Goal: Information Seeking & Learning: Find specific fact

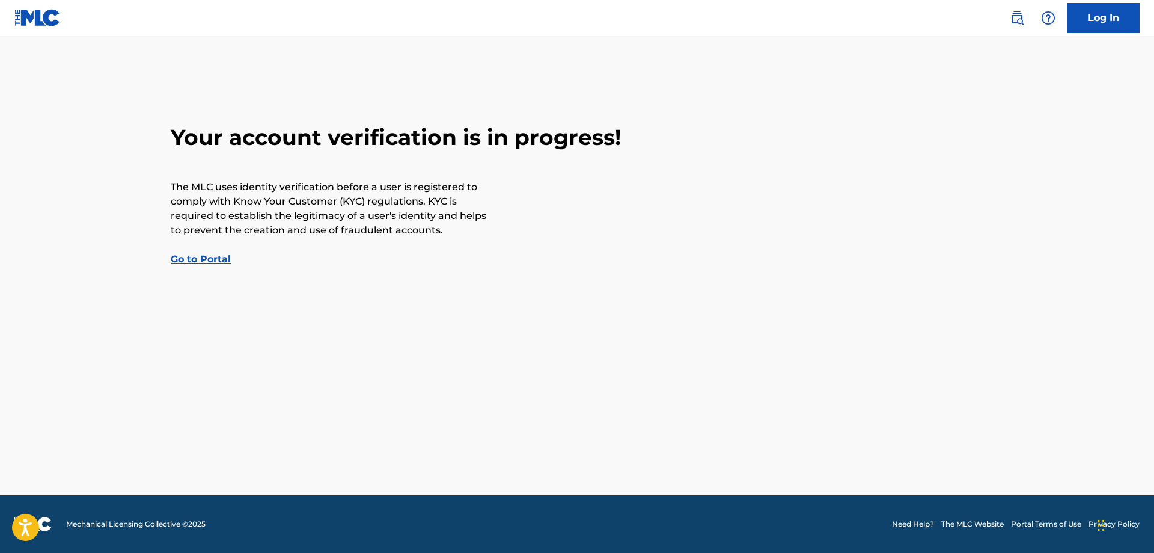
click at [1098, 19] on link "Log In" at bounding box center [1104, 18] width 72 height 30
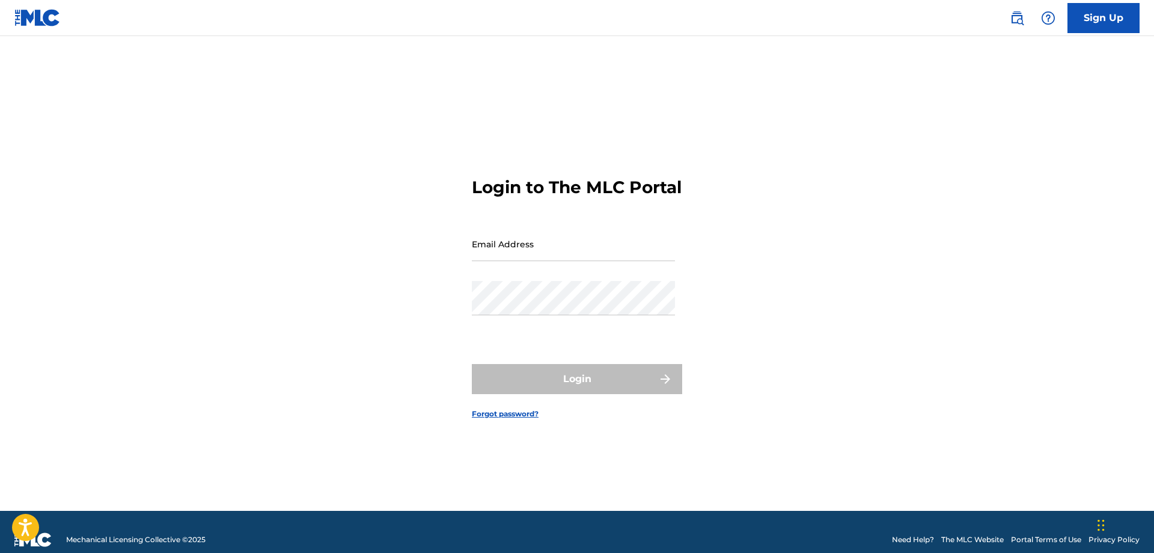
click at [584, 261] on input "Email Address" at bounding box center [573, 244] width 203 height 34
type input "[EMAIL_ADDRESS][DOMAIN_NAME]"
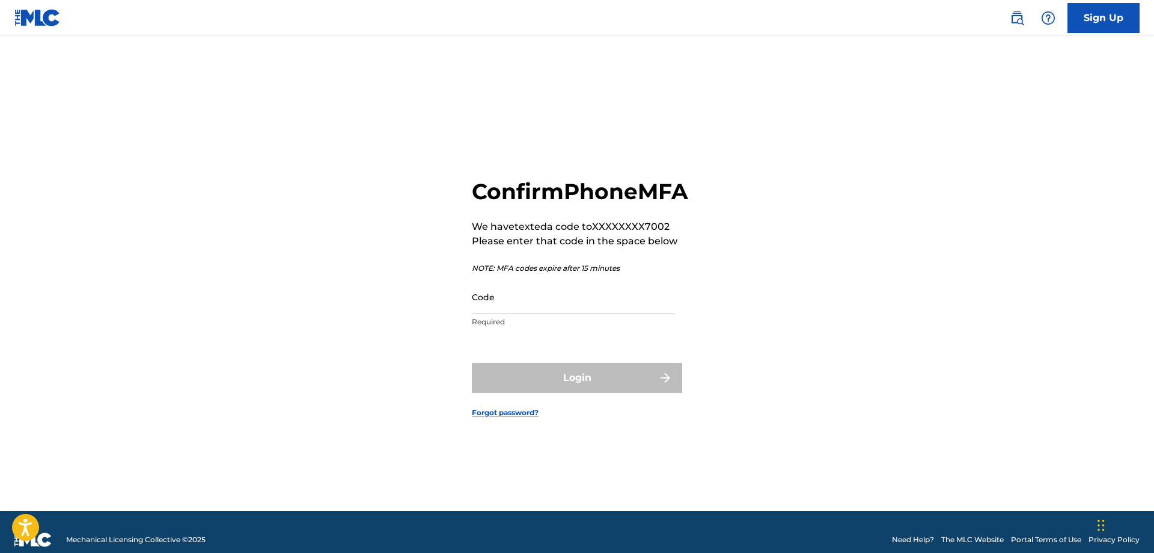
click at [501, 314] on input "Code" at bounding box center [573, 297] width 203 height 34
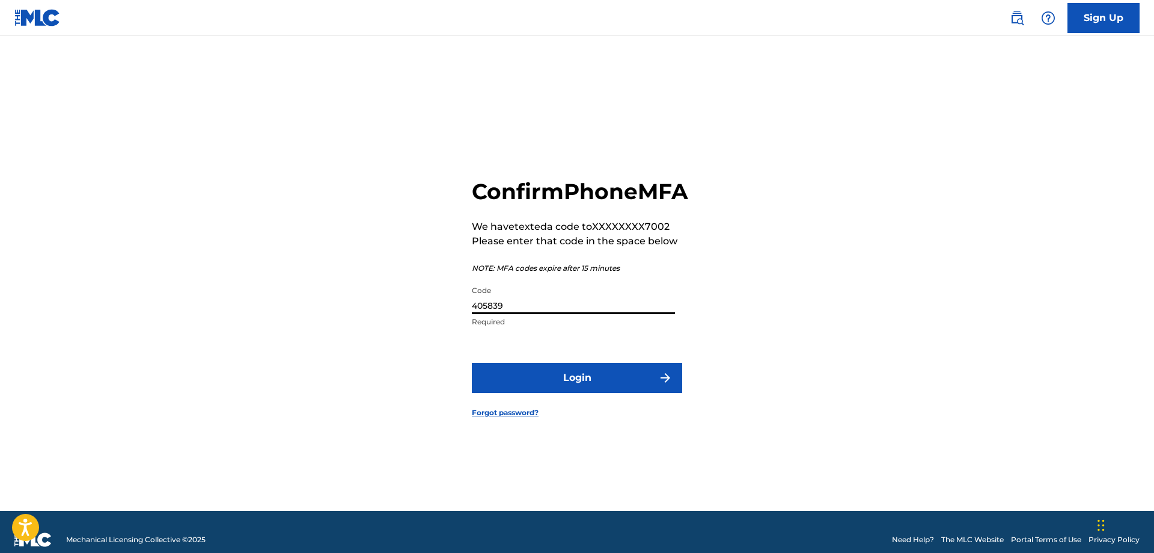
type input "405839"
click at [313, 261] on div "Confirm Phone MFA We have texted a code to XXXXXXXX7002 Please enter that code …" at bounding box center [577, 288] width 842 height 444
click at [593, 393] on button "Login" at bounding box center [577, 378] width 210 height 30
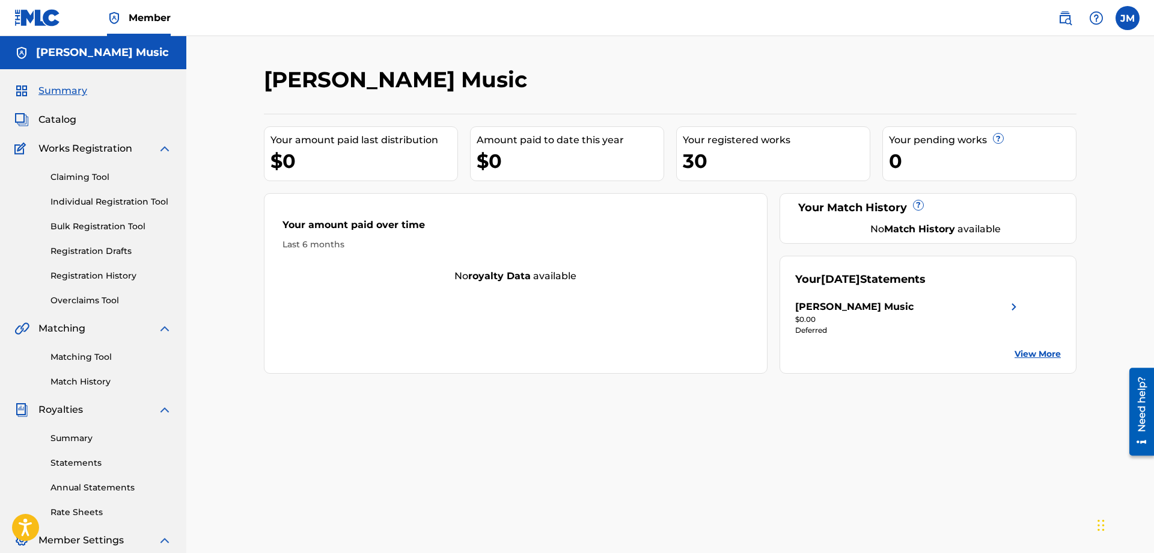
click at [38, 119] on span "Catalog" at bounding box center [57, 119] width 38 height 14
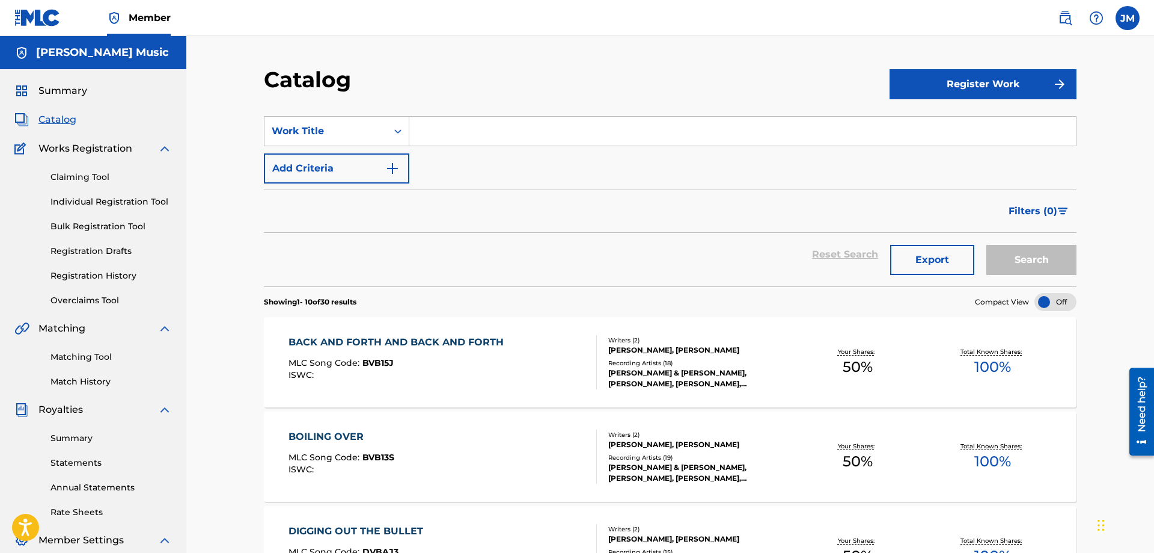
click at [66, 85] on span "Summary" at bounding box center [62, 91] width 49 height 14
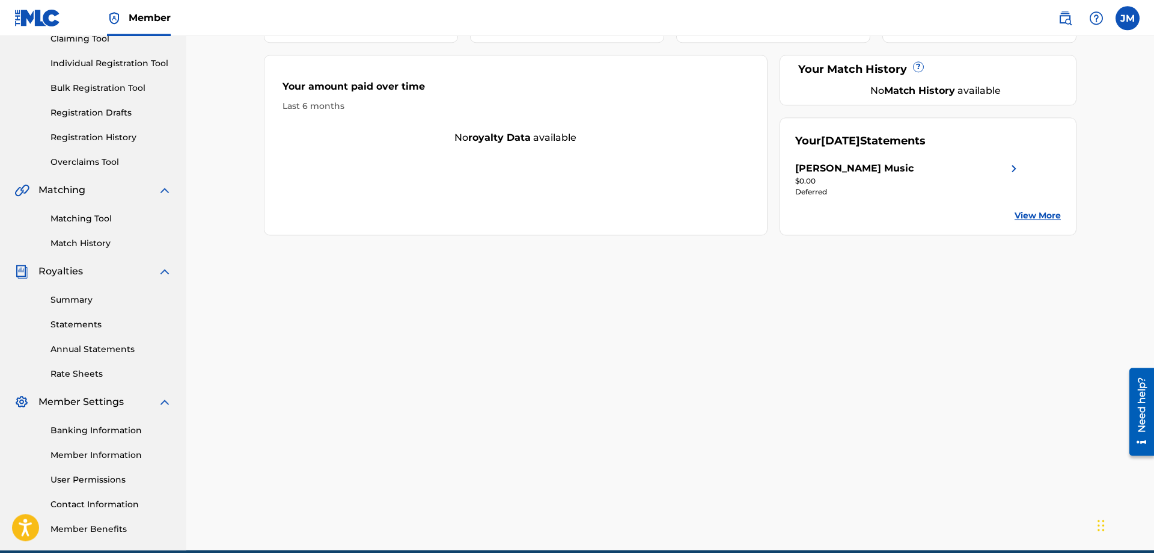
scroll to position [184, 0]
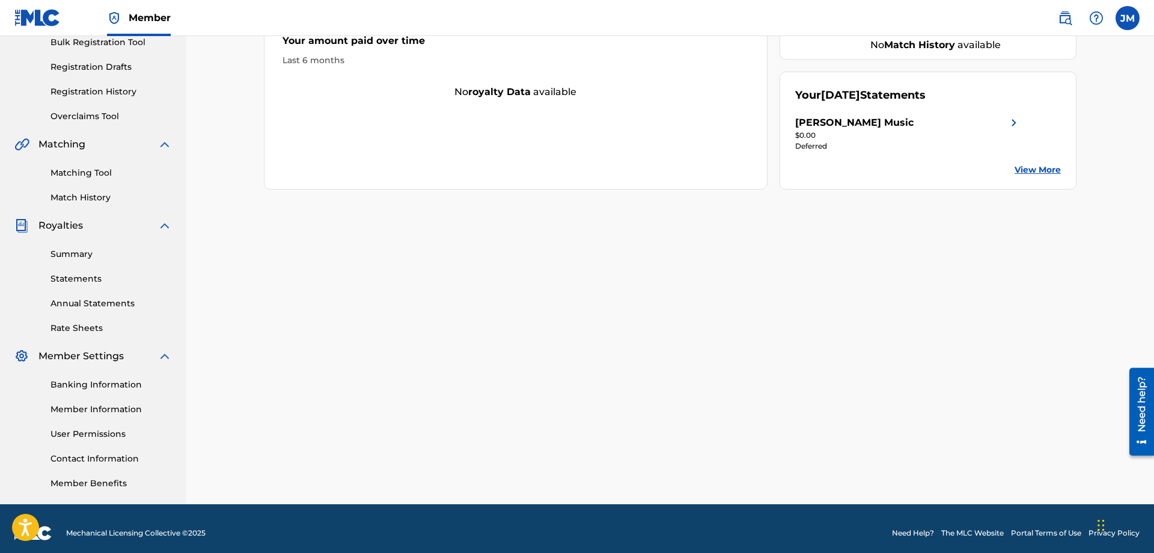
click at [72, 259] on link "Summary" at bounding box center [111, 254] width 121 height 13
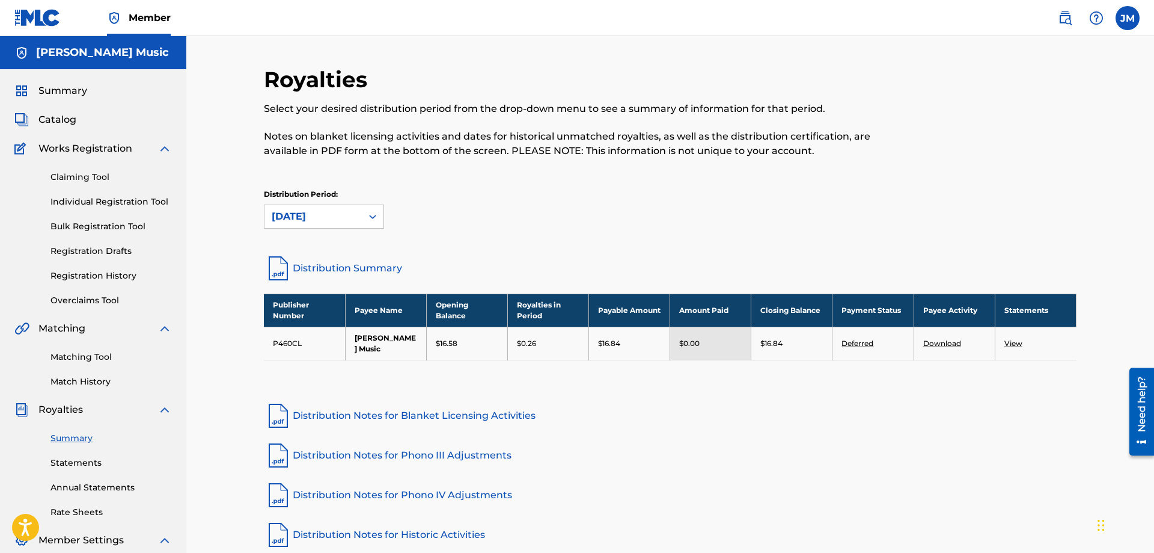
click at [79, 95] on span "Summary" at bounding box center [62, 91] width 49 height 14
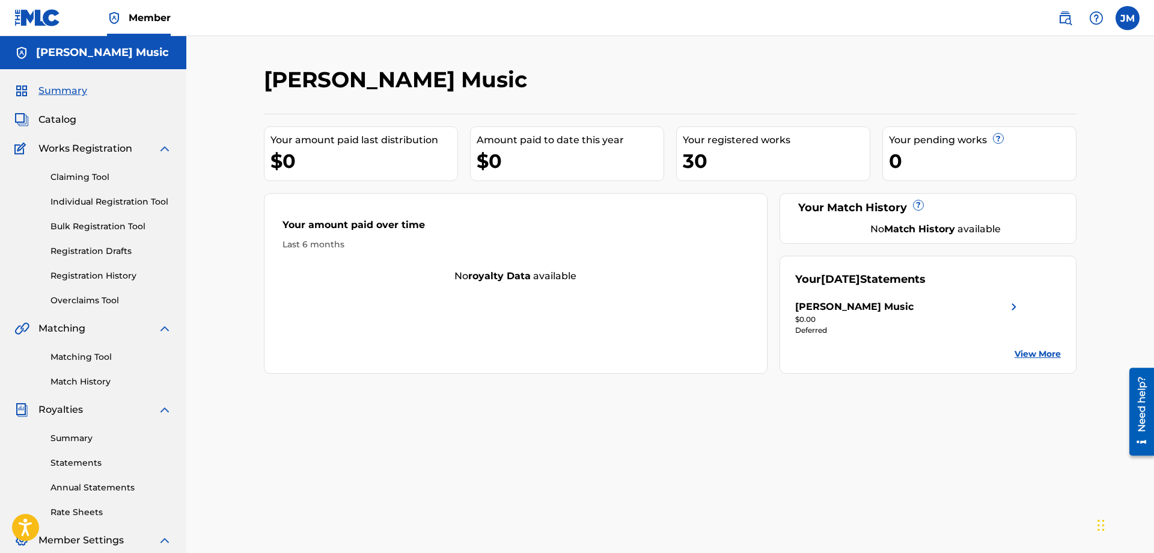
click at [58, 118] on span "Catalog" at bounding box center [57, 119] width 38 height 14
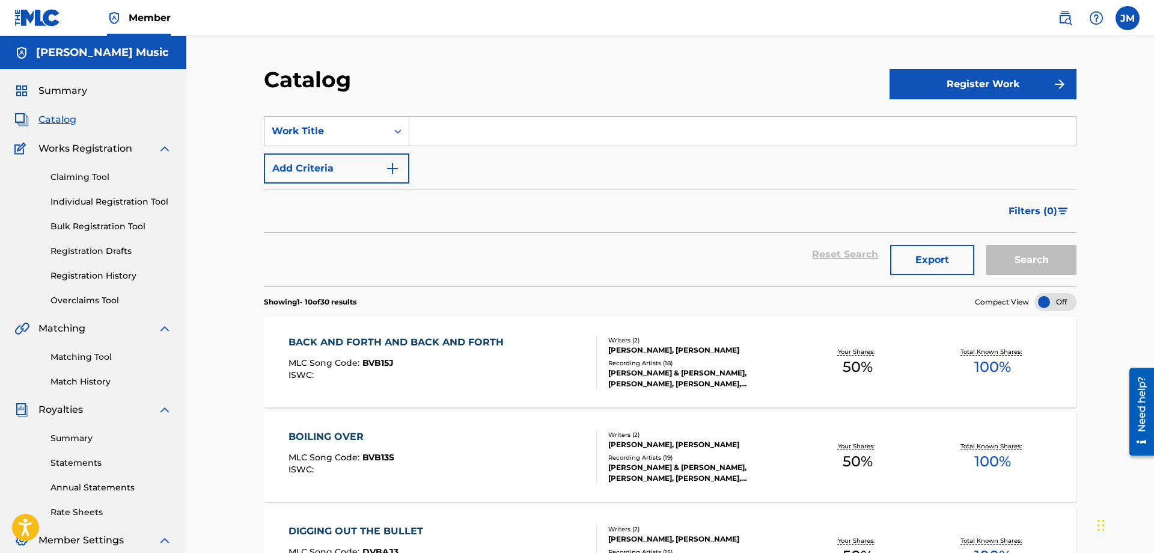
click at [1058, 16] on link at bounding box center [1065, 18] width 24 height 24
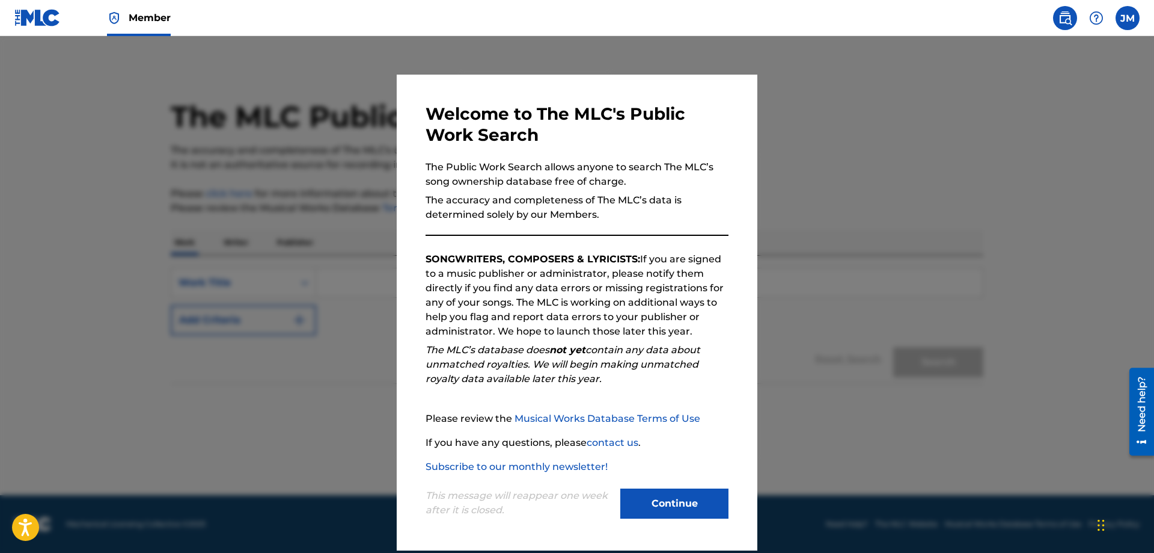
click at [677, 503] on button "Continue" at bounding box center [674, 503] width 108 height 30
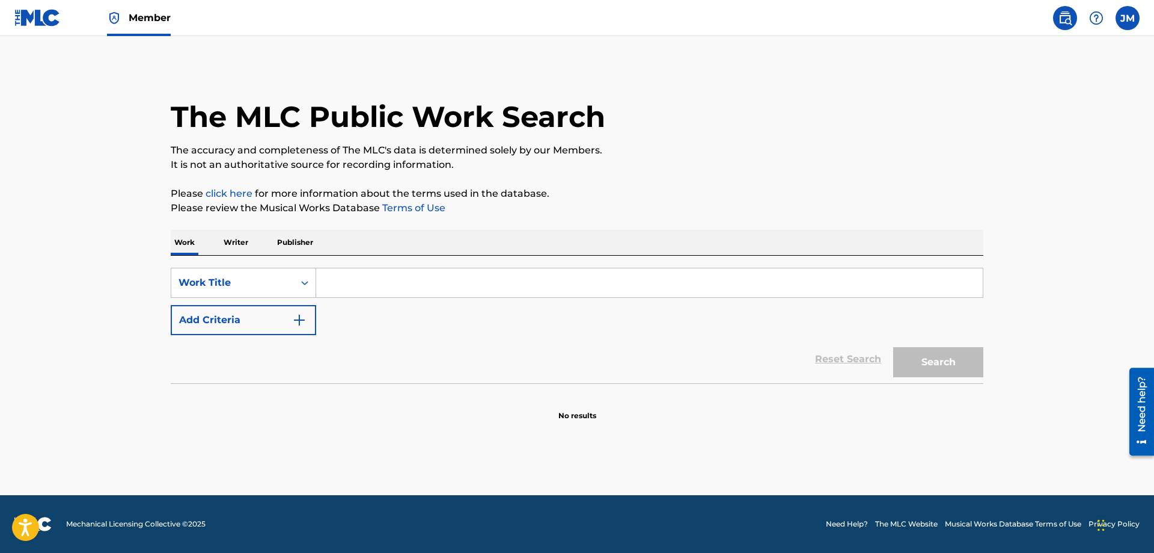
click at [367, 286] on input "Search Form" at bounding box center [649, 282] width 667 height 29
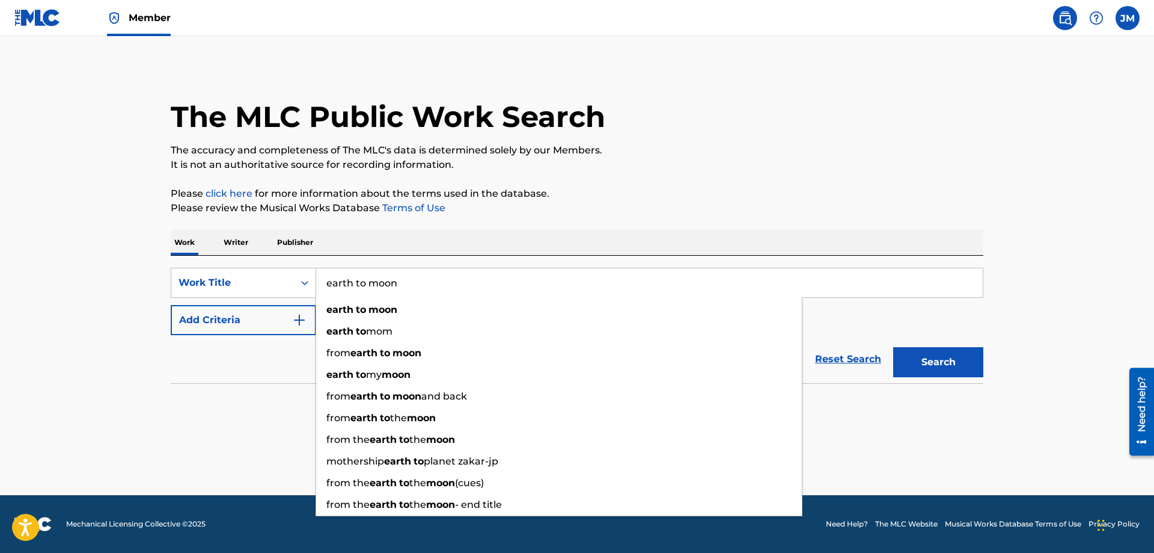
type input "earth to moon"
click at [893, 347] on button "Search" at bounding box center [938, 362] width 90 height 30
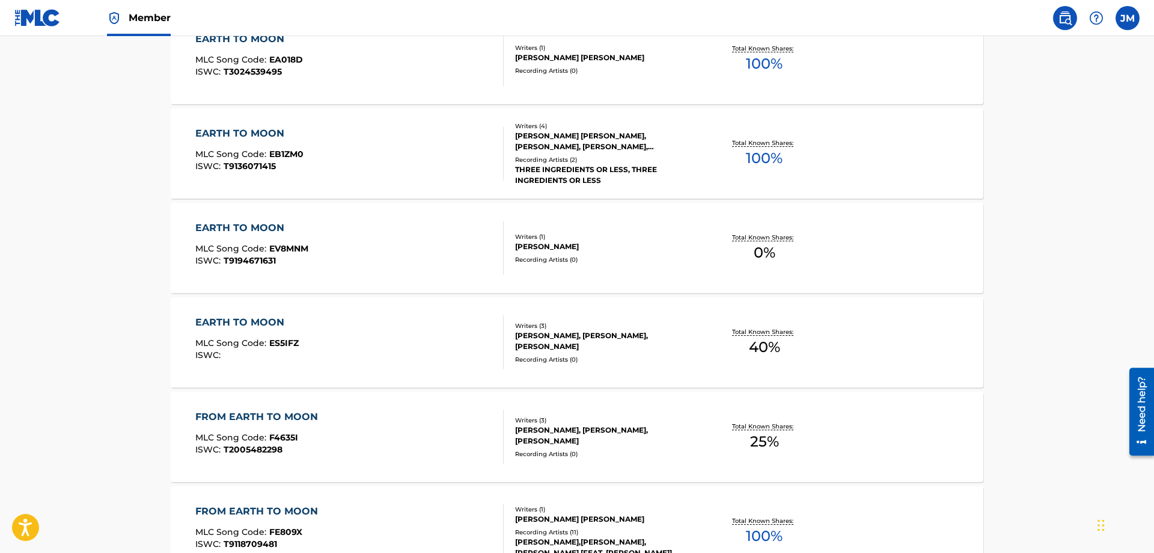
scroll to position [429, 0]
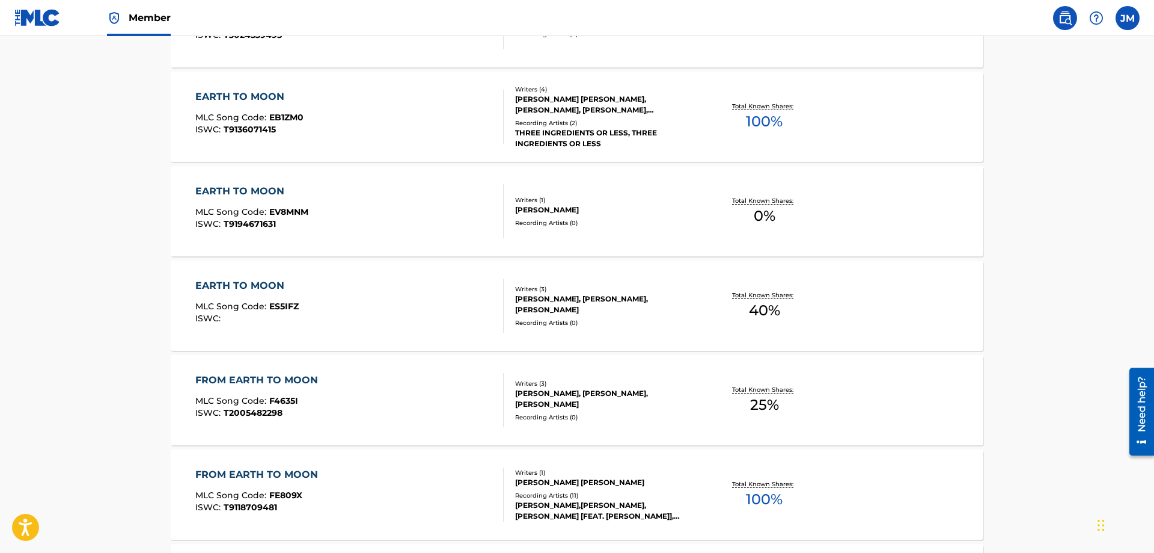
click at [260, 281] on div "EARTH TO MOON" at bounding box center [246, 285] width 103 height 14
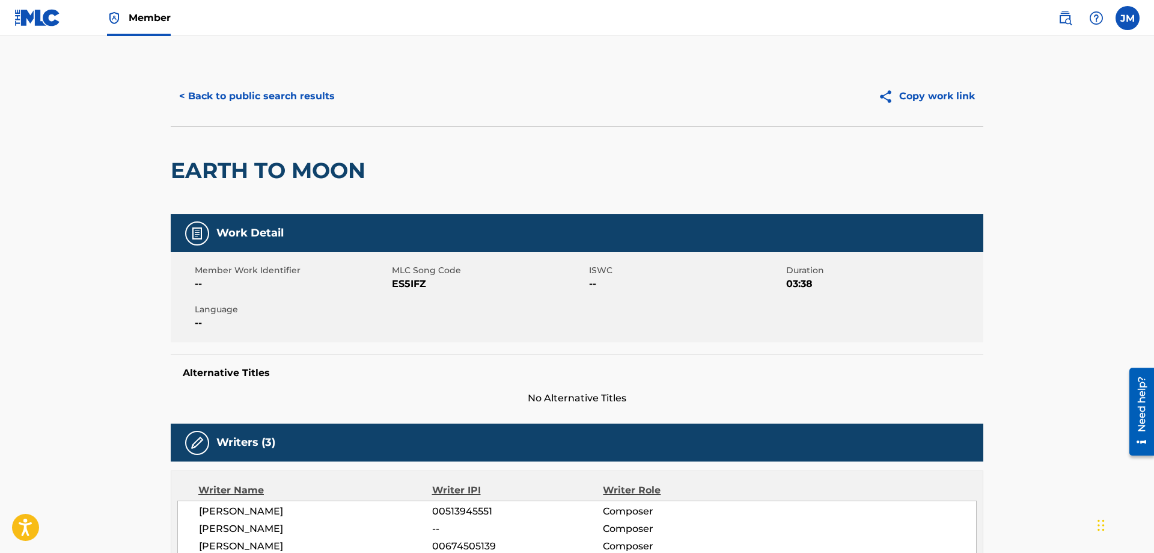
click at [921, 98] on button "Copy work link" at bounding box center [927, 96] width 114 height 30
